Goal: Navigation & Orientation: Find specific page/section

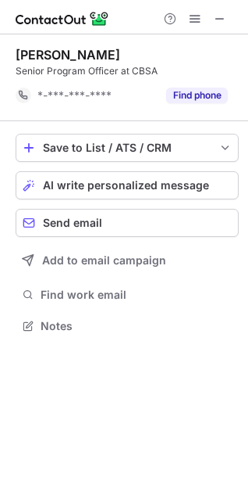
scroll to position [315, 248]
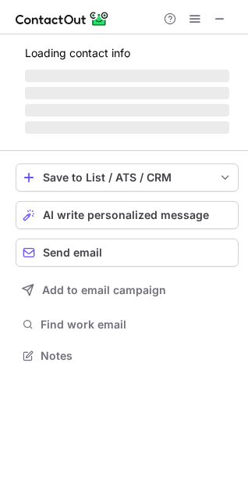
scroll to position [354, 248]
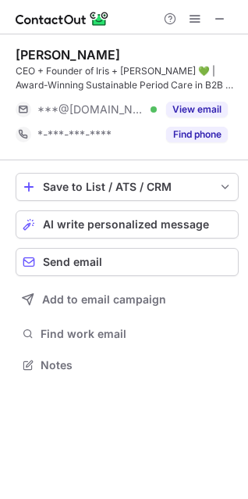
scroll to position [354, 248]
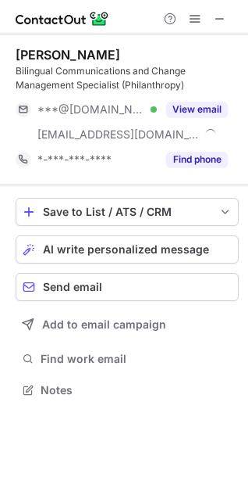
scroll to position [379, 248]
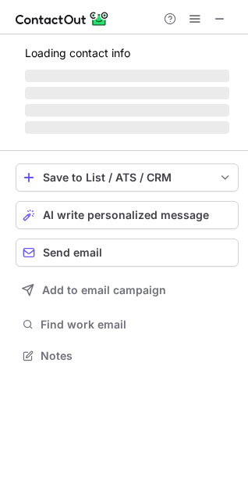
scroll to position [379, 248]
